Goal: Task Accomplishment & Management: Use online tool/utility

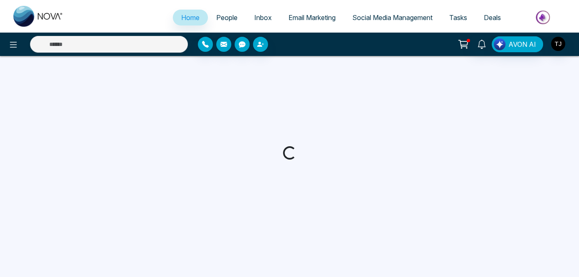
select select "*"
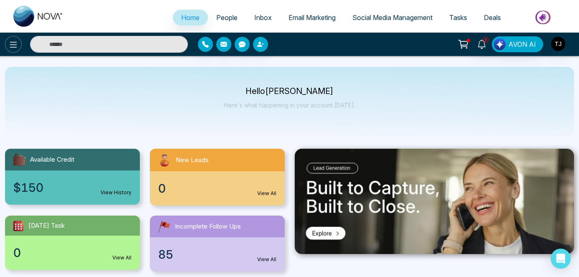
click at [18, 45] on icon at bounding box center [13, 45] width 10 height 10
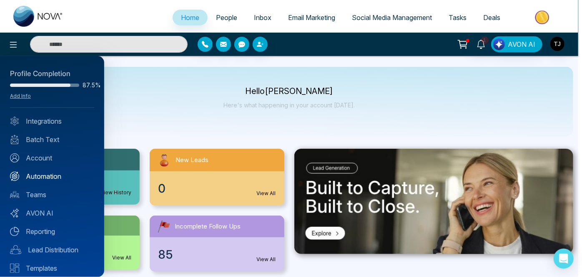
click at [50, 175] on link "Automation" at bounding box center [52, 176] width 84 height 10
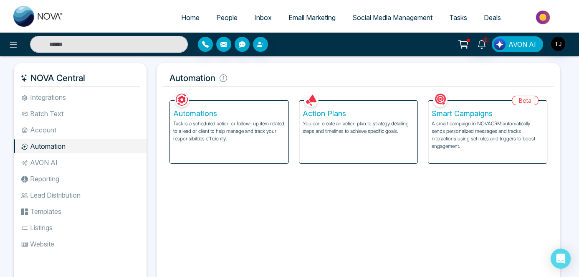
click at [519, 43] on span "AVON AI" at bounding box center [522, 44] width 28 height 10
